Goal: Information Seeking & Learning: Learn about a topic

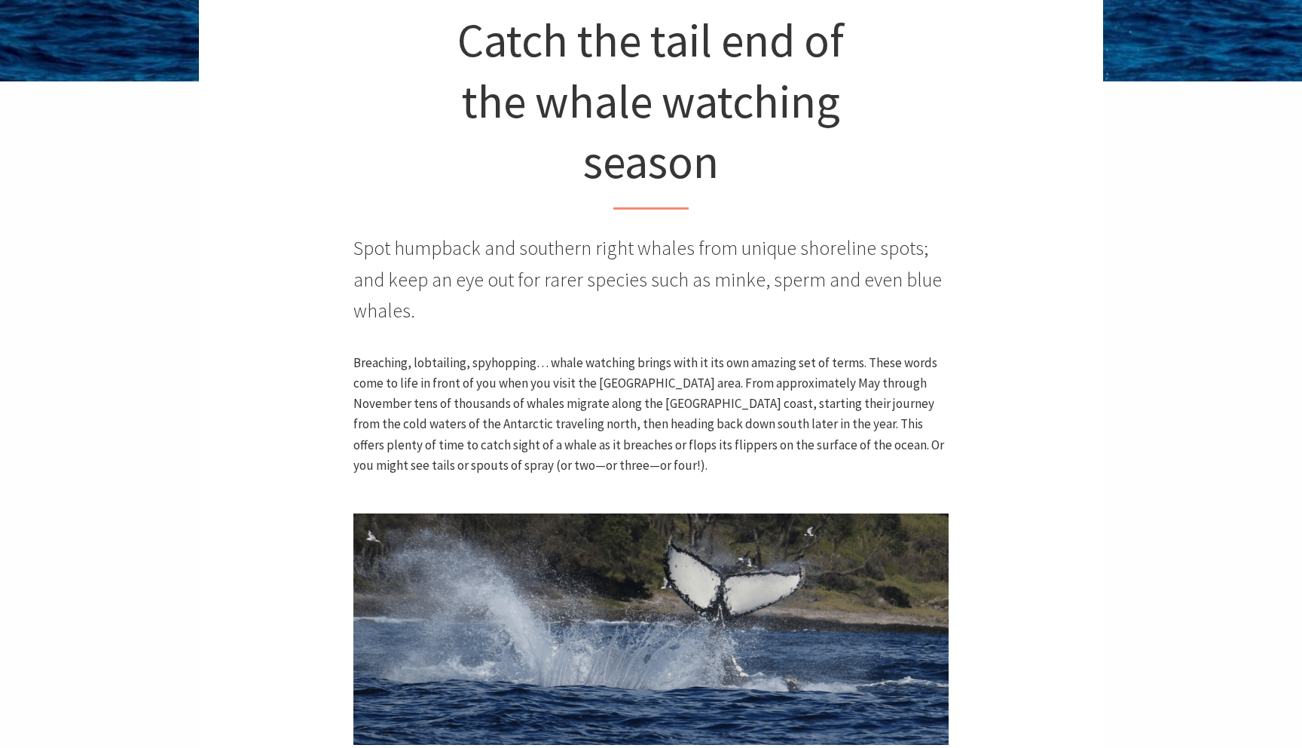
scroll to position [620, 603]
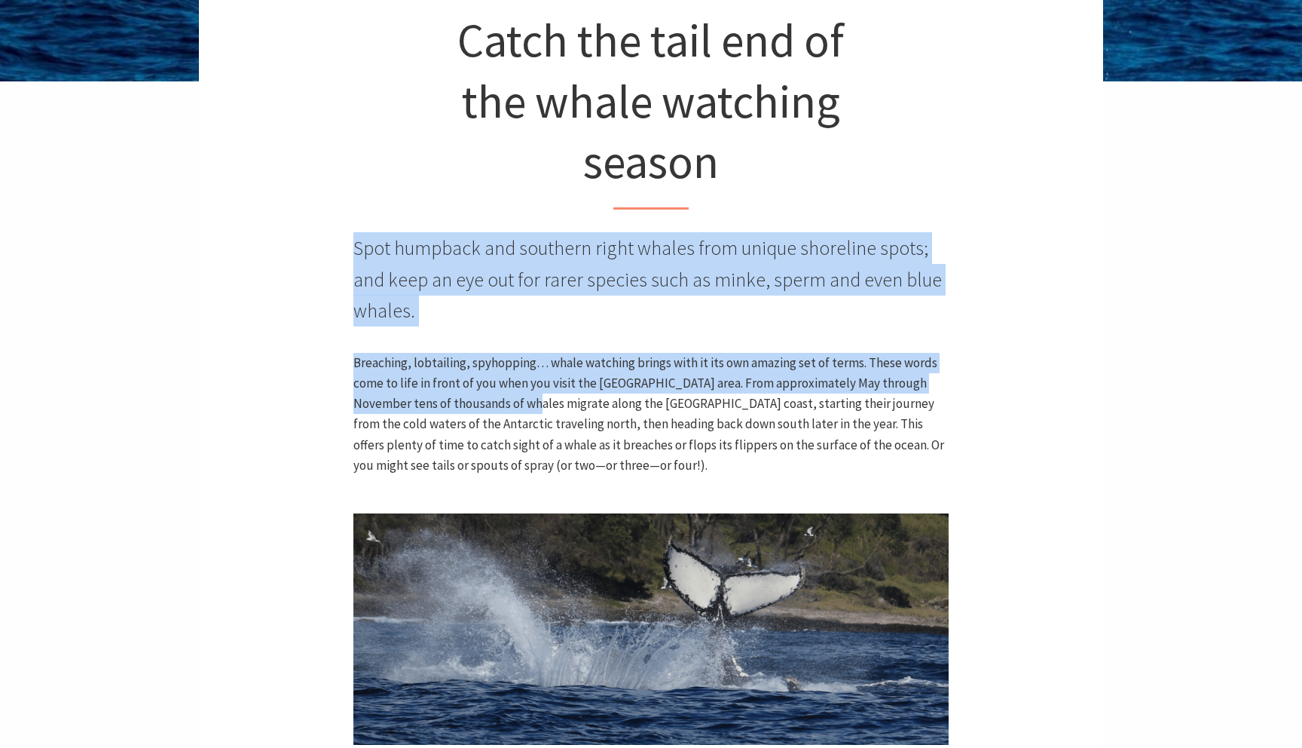
drag, startPoint x: 350, startPoint y: 261, endPoint x: 506, endPoint y: 411, distance: 216.9
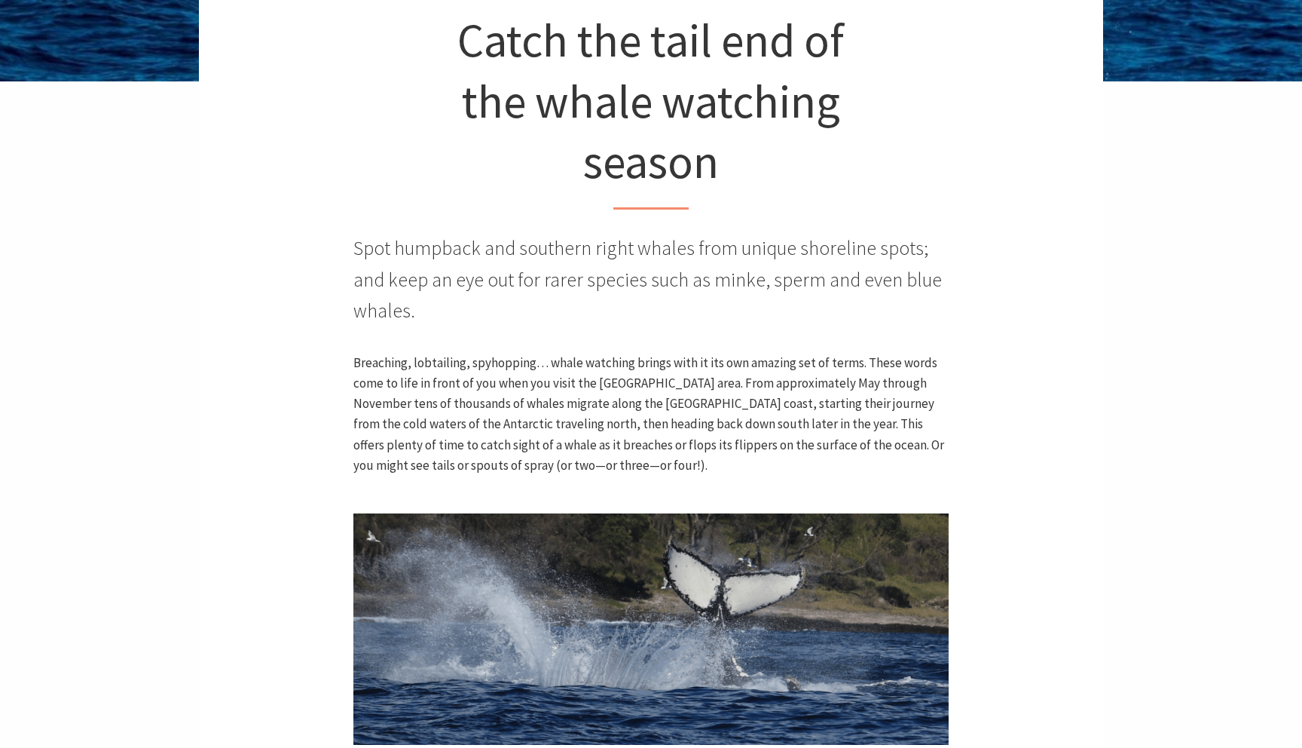
click at [532, 265] on p "Spot humpback and southern right whales from unique shoreline spots; and keep a…" at bounding box center [650, 279] width 595 height 94
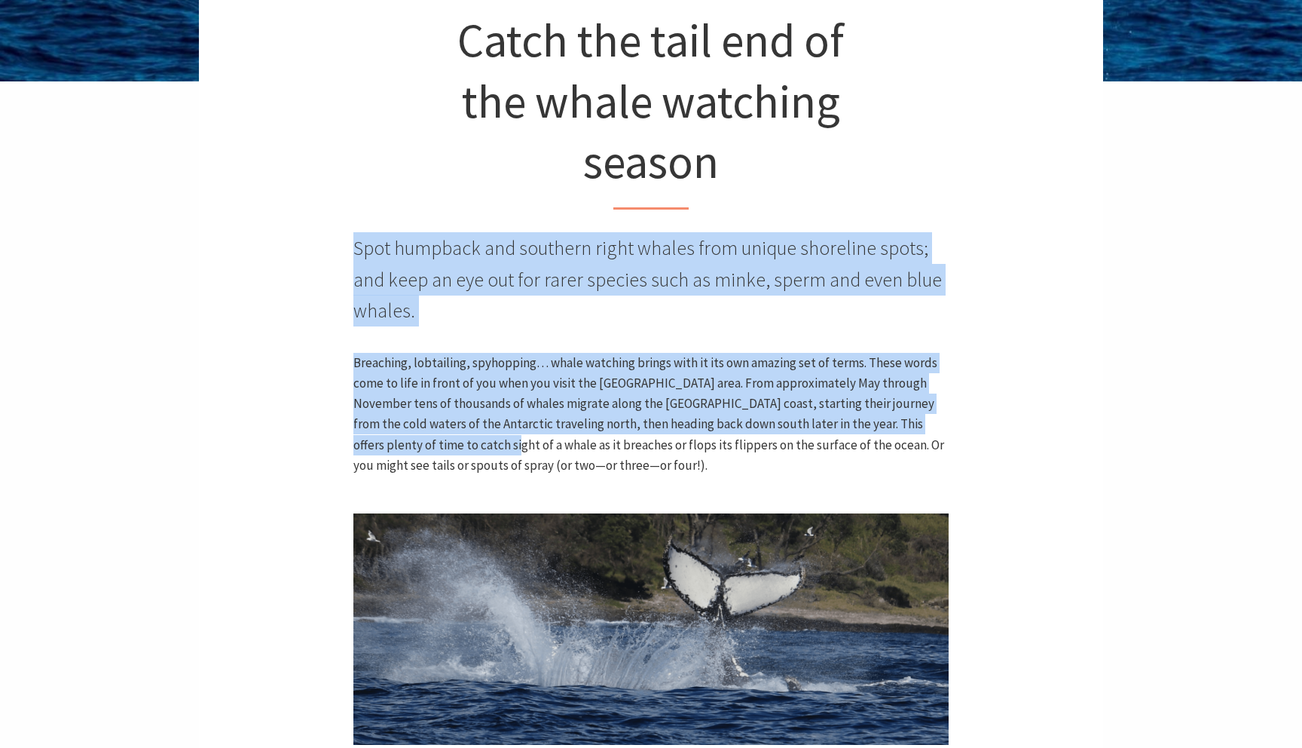
drag, startPoint x: 359, startPoint y: 216, endPoint x: 456, endPoint y: 458, distance: 260.7
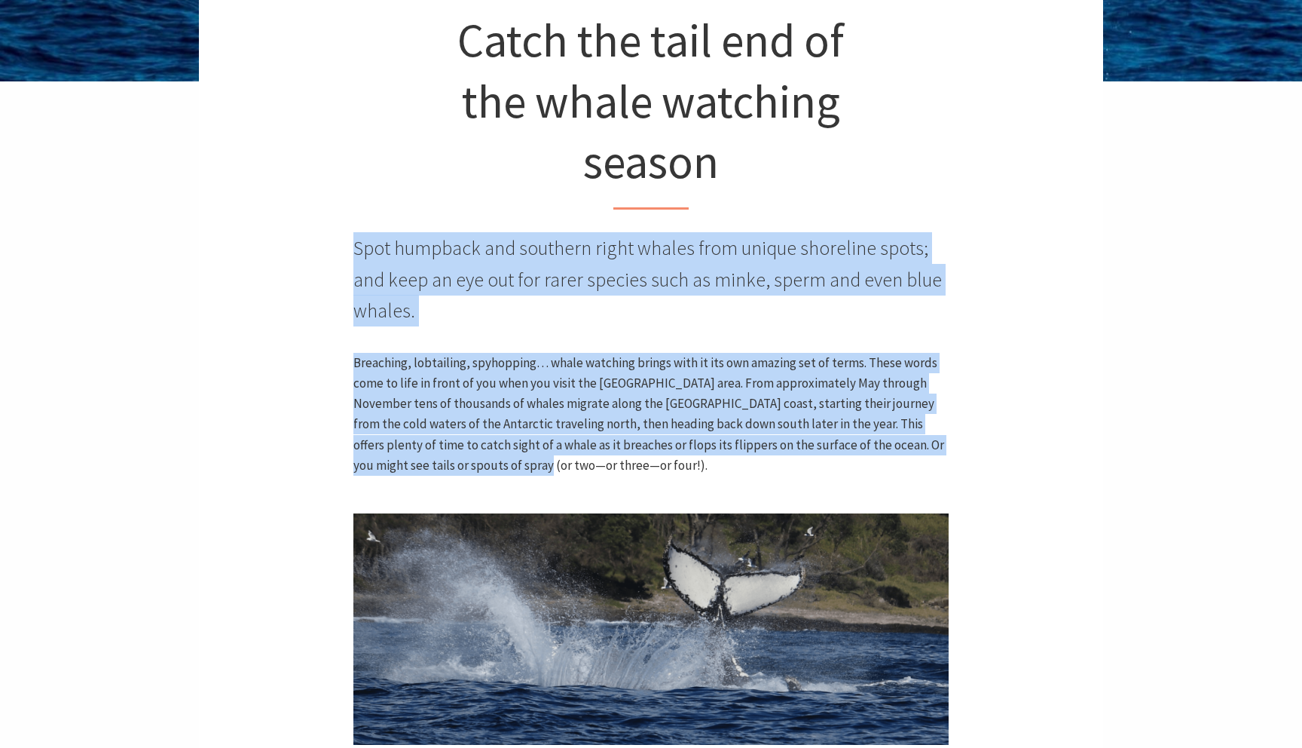
click at [456, 458] on p "Breaching, lobtailing, spyhopping… whale watching brings with it its own amazin…" at bounding box center [650, 414] width 595 height 123
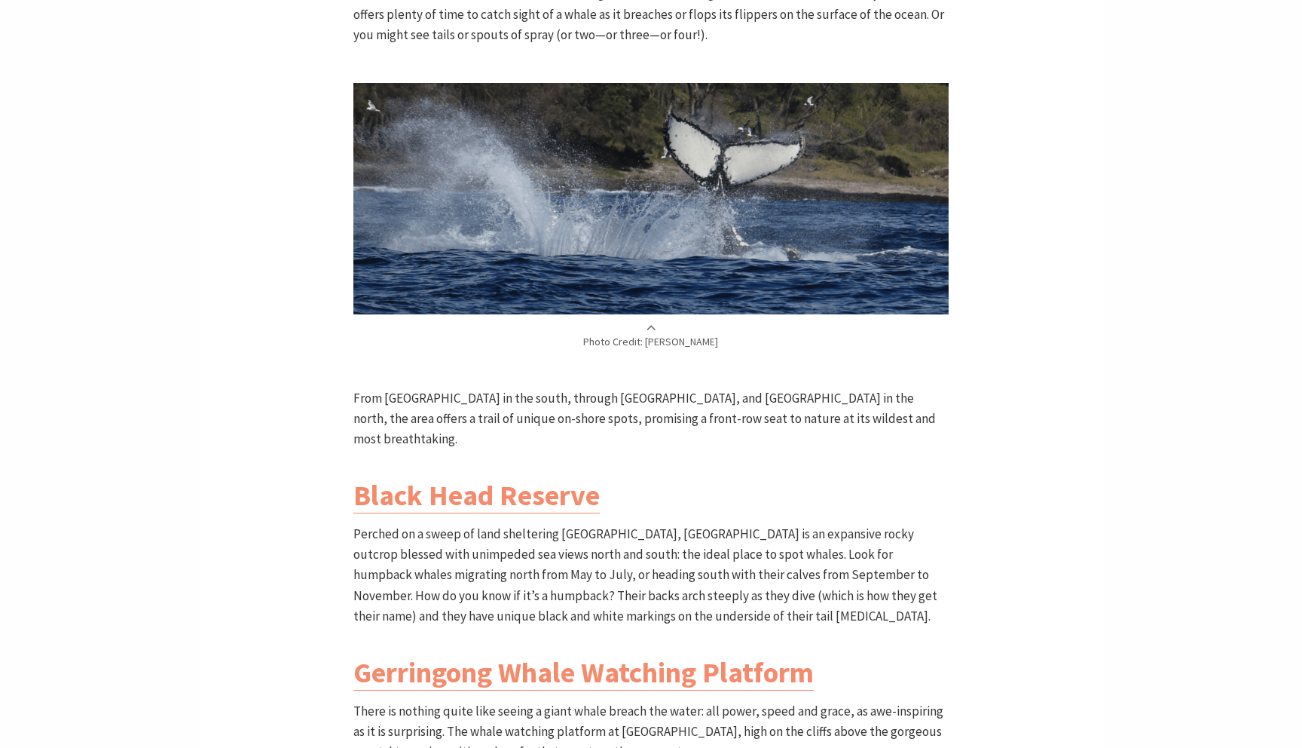
scroll to position [841, 0]
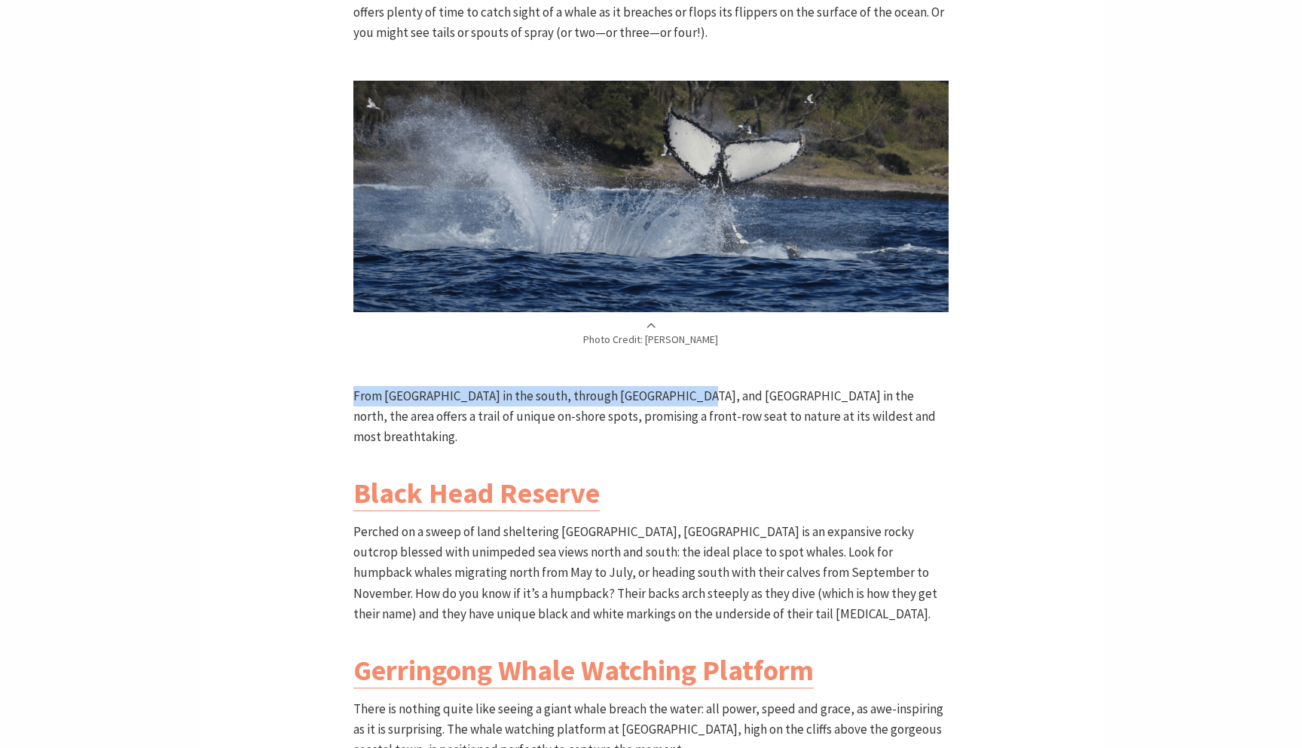
drag, startPoint x: 337, startPoint y: 396, endPoint x: 686, endPoint y: 396, distance: 349.6
drag, startPoint x: 686, startPoint y: 396, endPoint x: 703, endPoint y: 396, distance: 16.6
click at [698, 396] on p "From [GEOGRAPHIC_DATA] in the south, through [GEOGRAPHIC_DATA], and [GEOGRAPHIC…" at bounding box center [650, 417] width 595 height 62
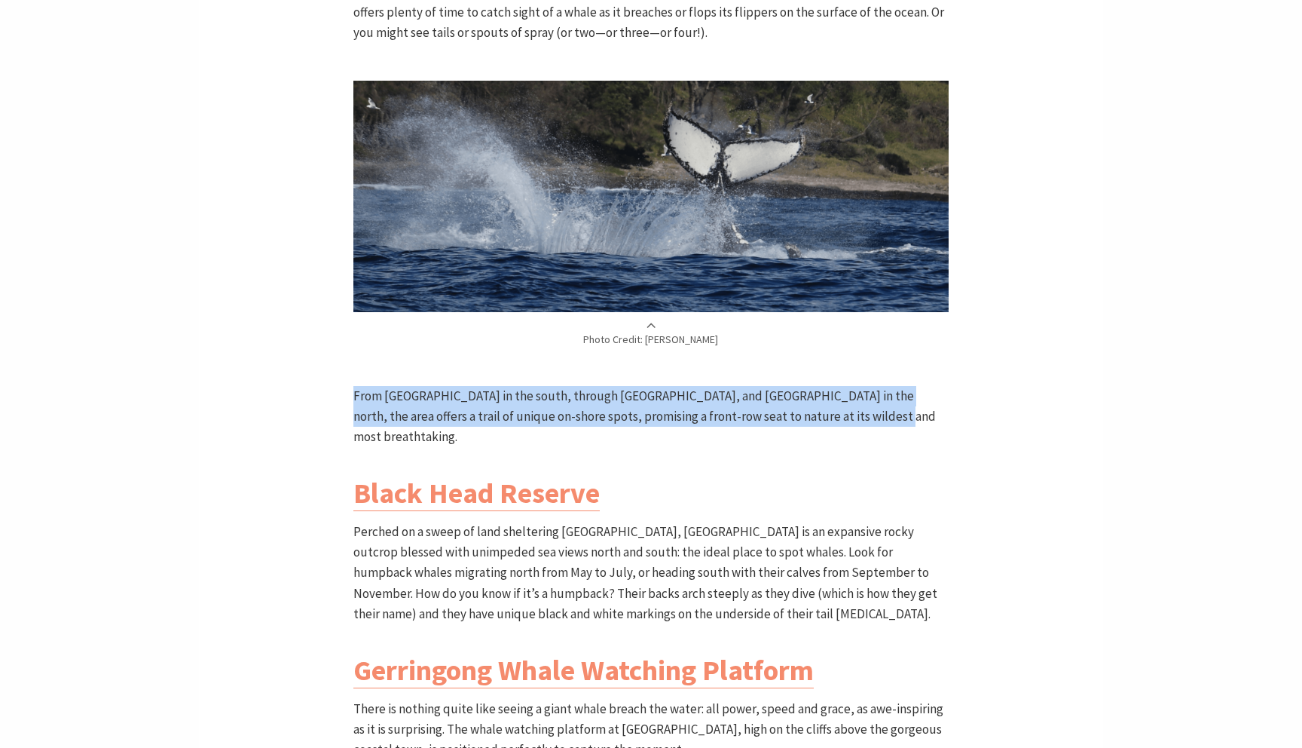
drag, startPoint x: 845, startPoint y: 421, endPoint x: 295, endPoint y: 381, distance: 552.3
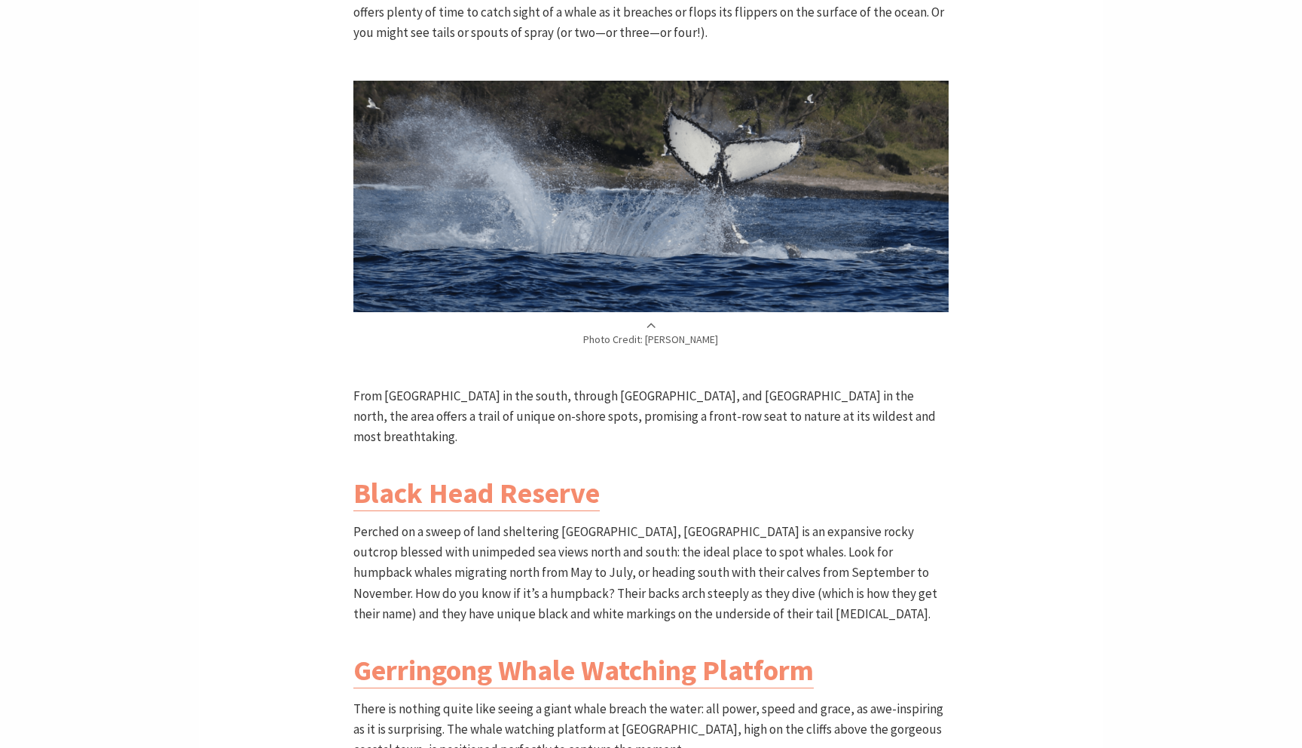
click at [384, 412] on p "From [GEOGRAPHIC_DATA] in the south, through [GEOGRAPHIC_DATA], and [GEOGRAPHIC…" at bounding box center [650, 417] width 595 height 62
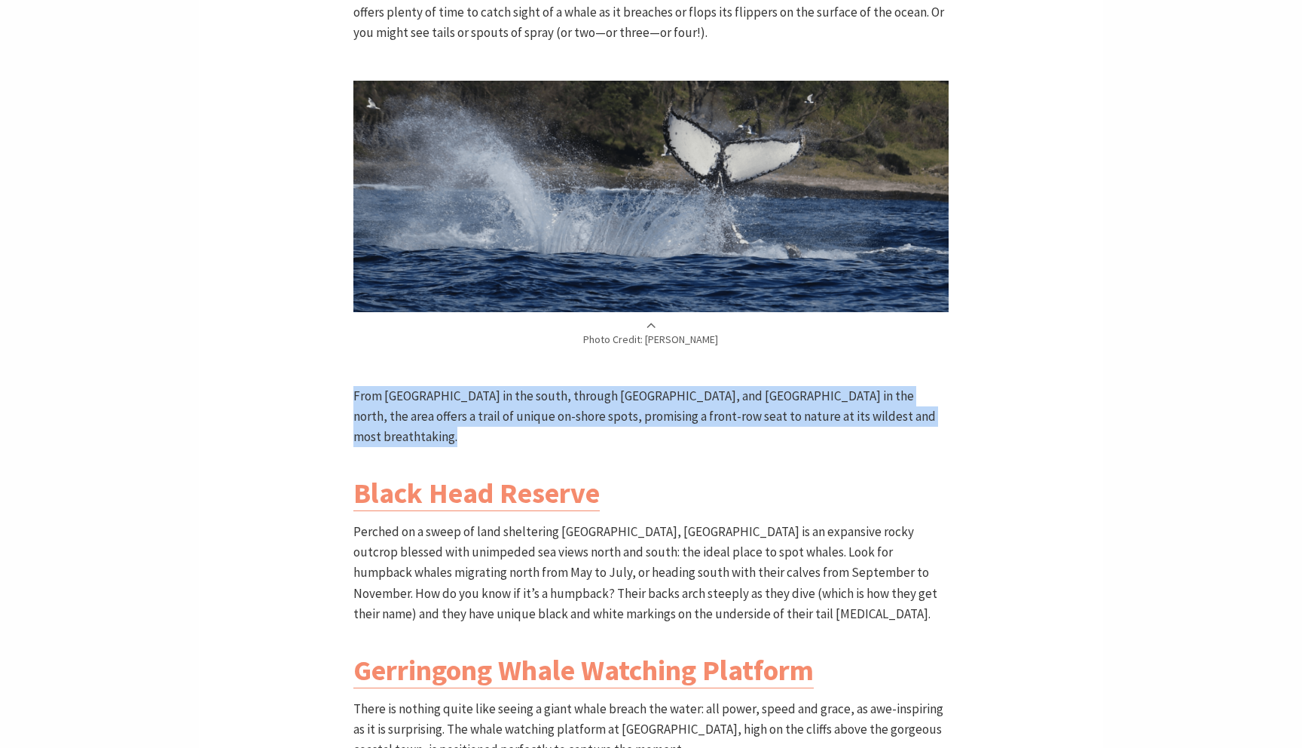
drag, startPoint x: 353, startPoint y: 387, endPoint x: 614, endPoint y: 440, distance: 266.9
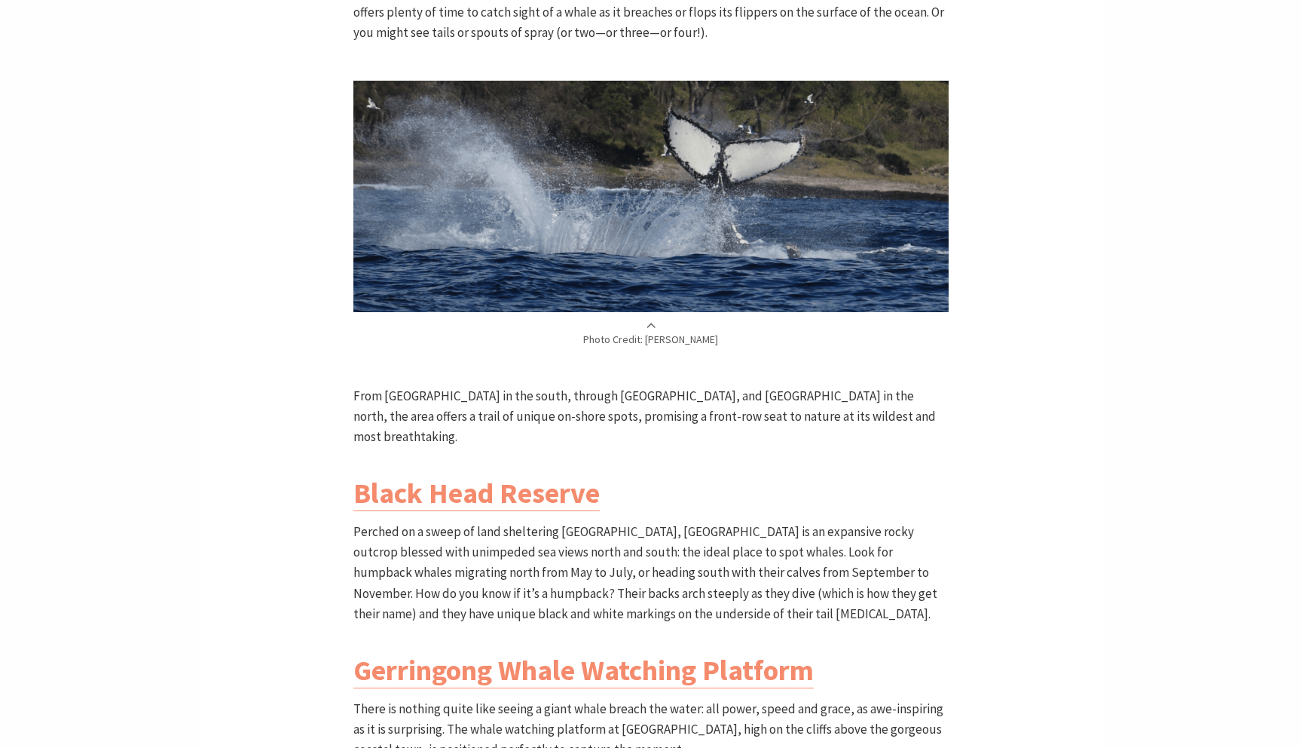
click at [364, 417] on p "From [GEOGRAPHIC_DATA] in the south, through [GEOGRAPHIC_DATA], and [GEOGRAPHIC…" at bounding box center [650, 417] width 595 height 62
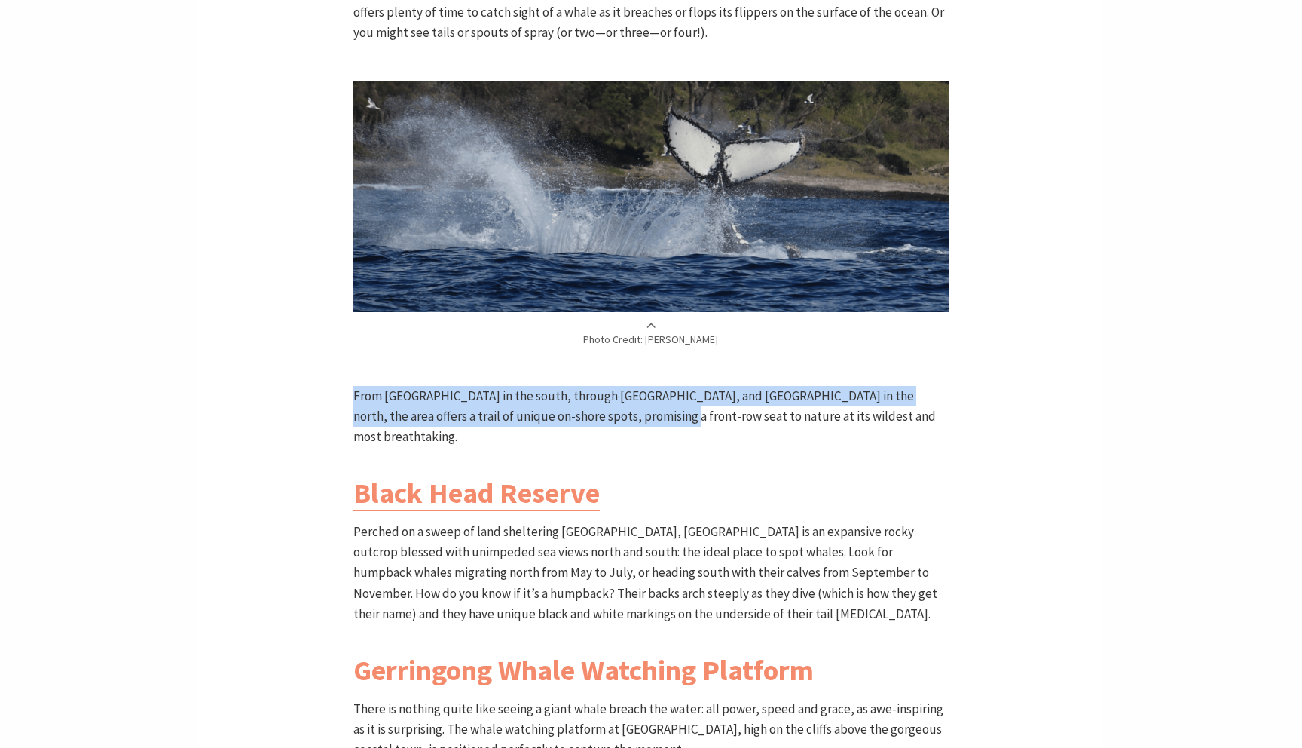
drag, startPoint x: 355, startPoint y: 398, endPoint x: 610, endPoint y: 407, distance: 255.6
click at [610, 407] on p "From [GEOGRAPHIC_DATA] in the south, through [GEOGRAPHIC_DATA], and [GEOGRAPHIC…" at bounding box center [650, 417] width 595 height 62
click at [598, 407] on p "From [GEOGRAPHIC_DATA] in the south, through [GEOGRAPHIC_DATA], and [GEOGRAPHIC…" at bounding box center [650, 417] width 595 height 62
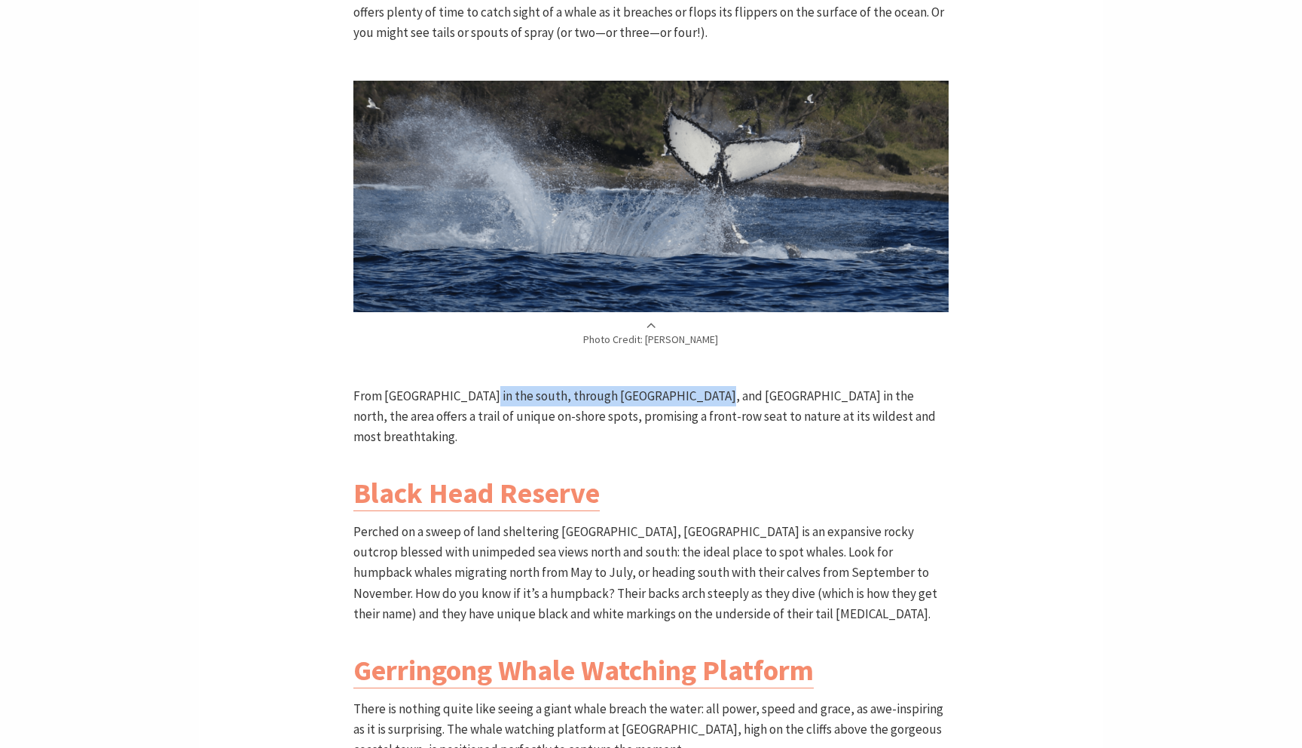
drag, startPoint x: 475, startPoint y: 387, endPoint x: 708, endPoint y: 387, distance: 232.1
click at [708, 387] on p "From [GEOGRAPHIC_DATA] in the south, through [GEOGRAPHIC_DATA], and [GEOGRAPHIC…" at bounding box center [650, 417] width 595 height 62
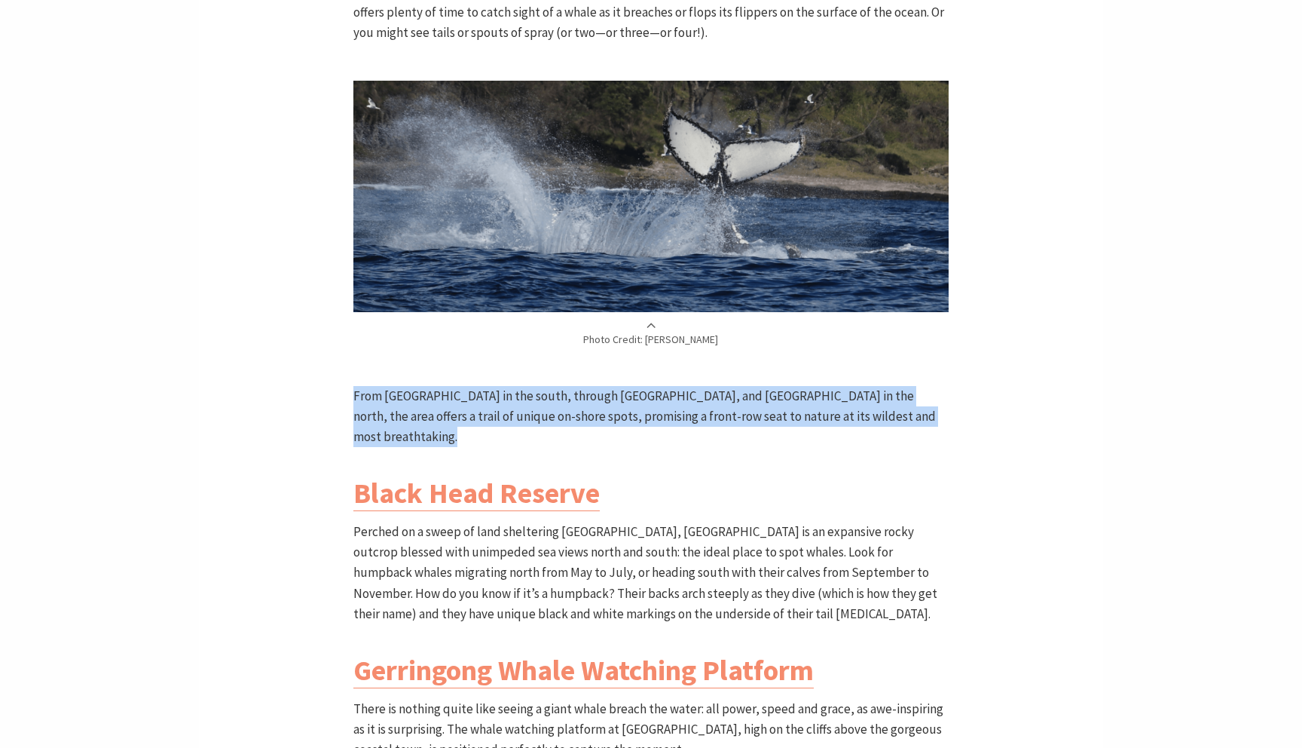
click at [708, 387] on p "From [GEOGRAPHIC_DATA] in the south, through [GEOGRAPHIC_DATA], and [GEOGRAPHIC…" at bounding box center [650, 417] width 595 height 62
click at [411, 407] on p "From [GEOGRAPHIC_DATA] in the south, through [GEOGRAPHIC_DATA], and [GEOGRAPHIC…" at bounding box center [650, 417] width 595 height 62
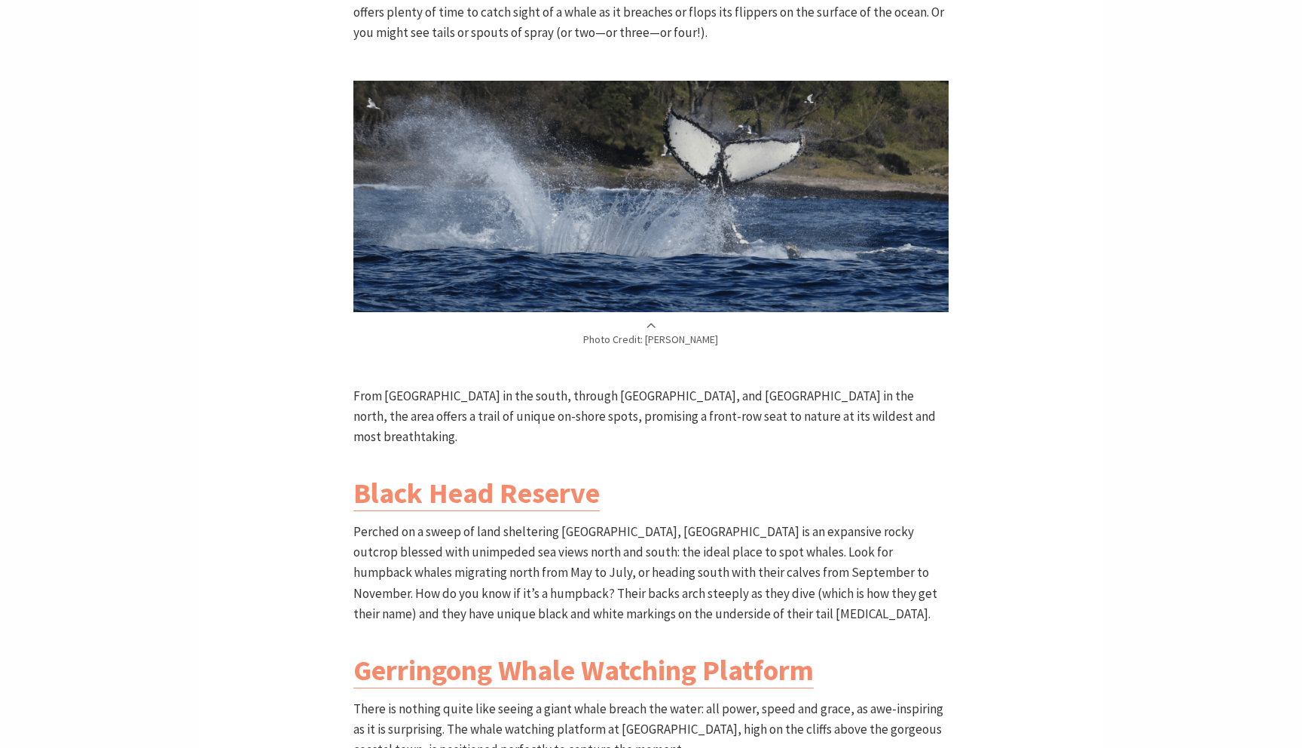
drag, startPoint x: 354, startPoint y: 391, endPoint x: 561, endPoint y: 389, distance: 206.5
click at [561, 389] on p "From [GEOGRAPHIC_DATA] in the south, through [GEOGRAPHIC_DATA], and [GEOGRAPHIC…" at bounding box center [650, 417] width 595 height 62
click at [585, 396] on p "From [GEOGRAPHIC_DATA] in the south, through [GEOGRAPHIC_DATA], and [GEOGRAPHIC…" at bounding box center [650, 417] width 595 height 62
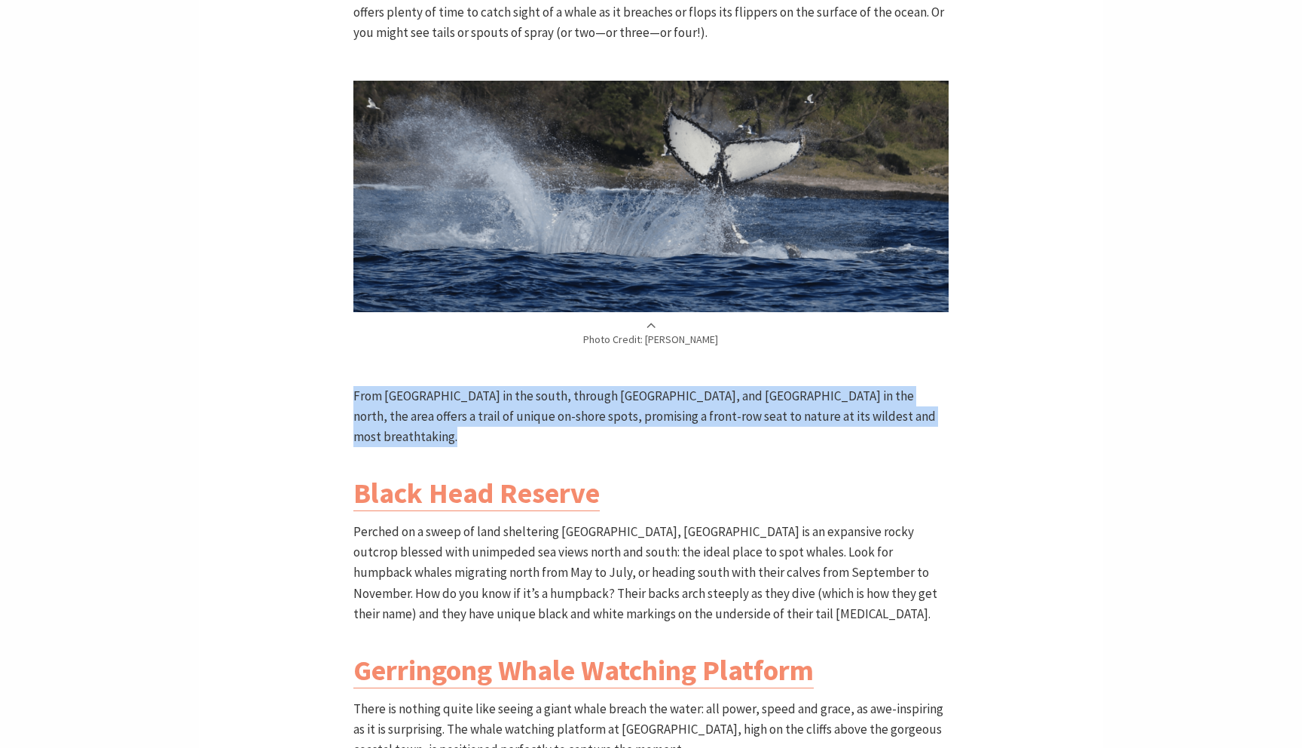
click at [585, 396] on p "From [GEOGRAPHIC_DATA] in the south, through [GEOGRAPHIC_DATA], and [GEOGRAPHIC…" at bounding box center [650, 417] width 595 height 62
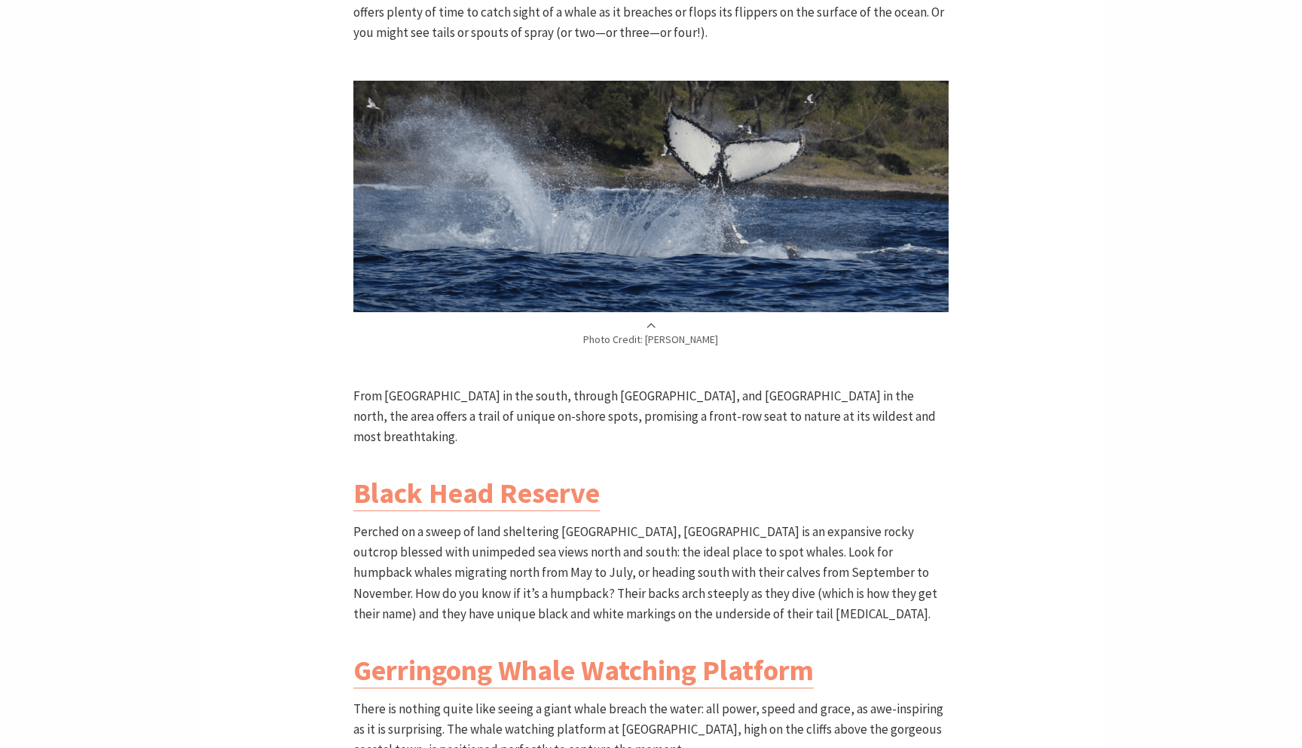
click at [537, 393] on p "From [GEOGRAPHIC_DATA] in the south, through [GEOGRAPHIC_DATA], and [GEOGRAPHIC…" at bounding box center [650, 417] width 595 height 62
